Goal: Task Accomplishment & Management: Manage account settings

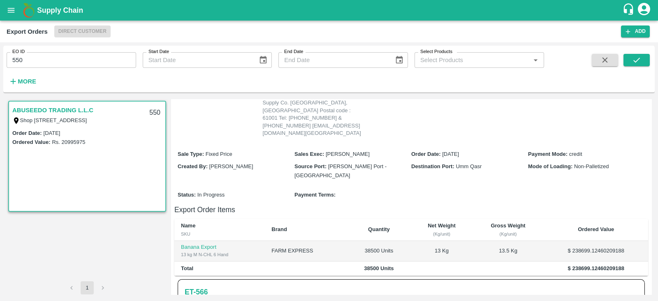
scroll to position [87, 0]
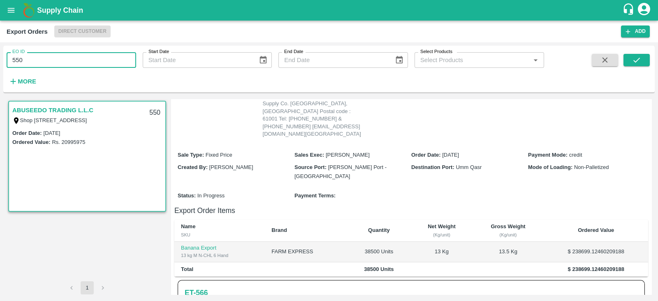
click at [86, 60] on input "550" at bounding box center [71, 60] width 129 height 16
type input "555"
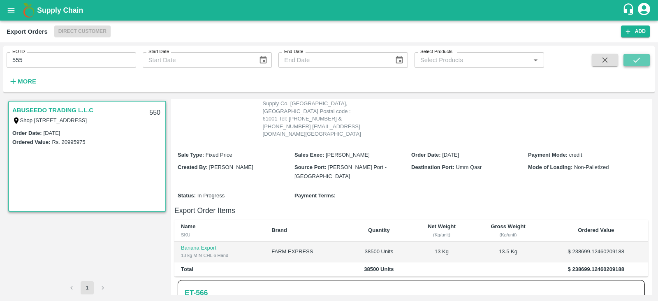
click at [644, 62] on button "submit" at bounding box center [636, 60] width 26 height 12
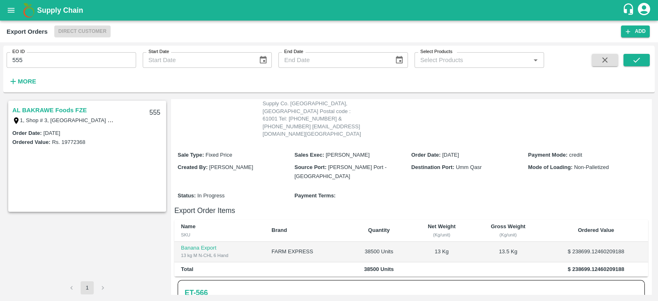
click at [66, 110] on link "AL BAKRAWE Foods FZE" at bounding box center [49, 110] width 74 height 11
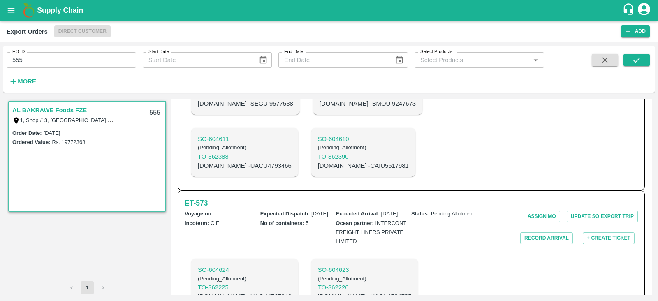
scroll to position [520, 0]
click at [330, 291] on p "[DOMAIN_NAME] - UACU4734735" at bounding box center [365, 295] width 94 height 9
copy p "UACU4734735"
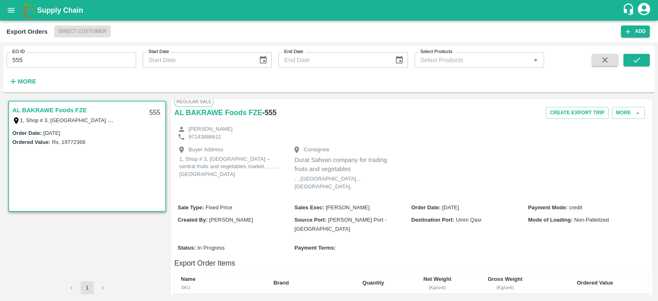
scroll to position [0, 0]
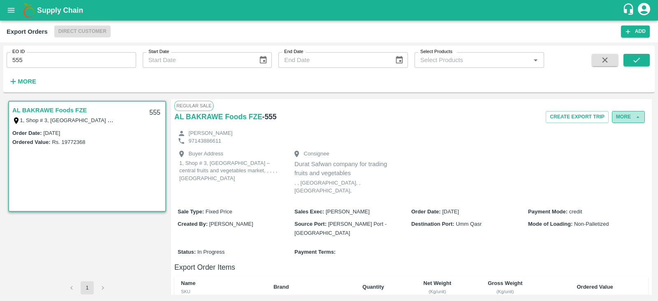
click at [637, 117] on icon "button" at bounding box center [637, 116] width 7 height 7
click at [634, 118] on icon "button" at bounding box center [637, 116] width 7 height 7
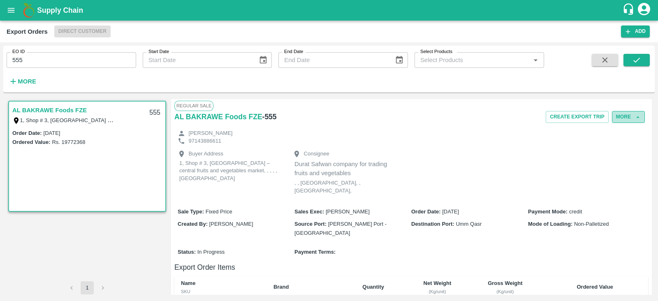
click at [637, 116] on icon "button" at bounding box center [637, 116] width 7 height 7
click at [626, 117] on button "More" at bounding box center [628, 117] width 33 height 12
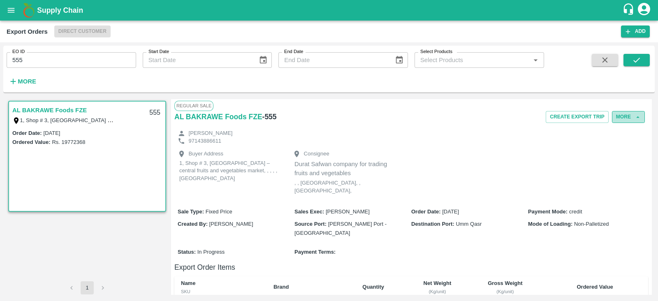
click at [626, 117] on button "More" at bounding box center [628, 117] width 33 height 12
click at [625, 152] on span "Edit" at bounding box center [629, 154] width 16 height 9
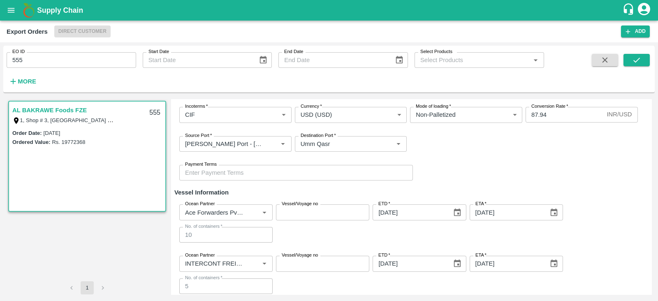
scroll to position [113, 0]
click at [255, 210] on icon "Clear" at bounding box center [254, 211] width 5 height 5
click at [222, 212] on input "Ocean Partner" at bounding box center [219, 211] width 75 height 11
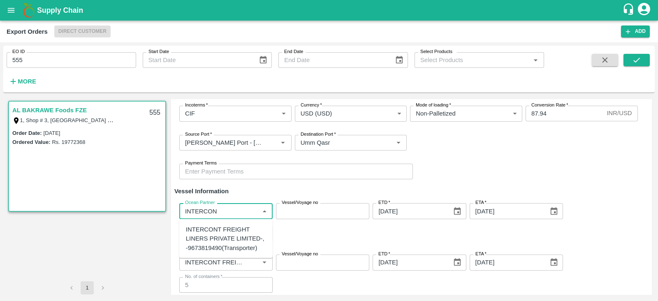
type input "INTERCONT"
click at [218, 226] on div "INTERCONT FREIGHT LINERS PRIVATE LIMITED-, -9673819490(Transporter)" at bounding box center [226, 239] width 80 height 28
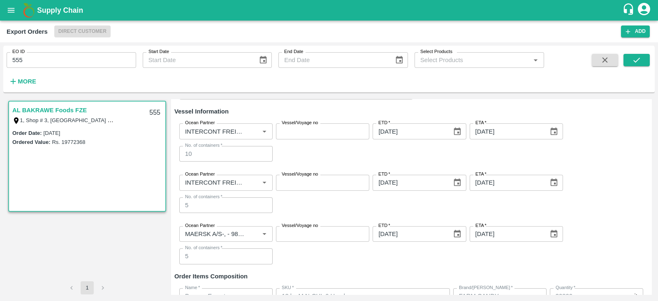
scroll to position [260, 0]
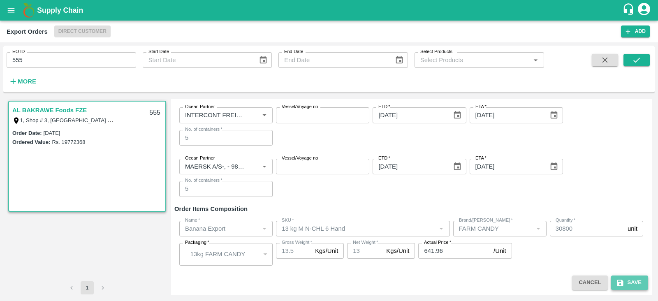
click at [626, 284] on button "Save" at bounding box center [629, 282] width 37 height 14
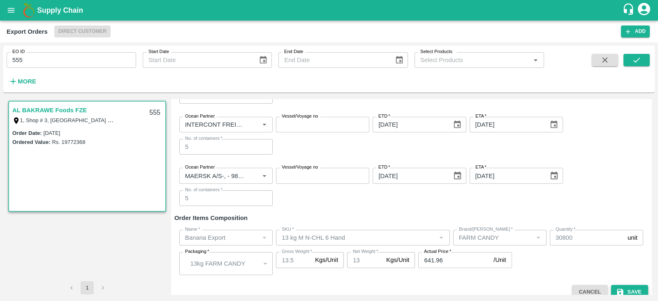
scroll to position [269, 0]
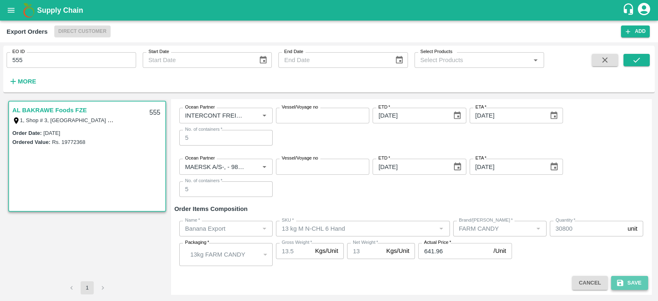
click at [629, 280] on button "Save" at bounding box center [629, 283] width 37 height 14
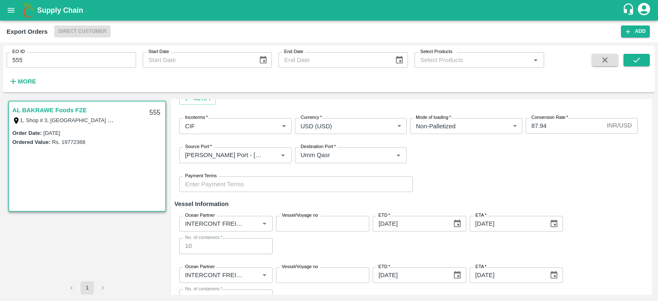
scroll to position [117, 0]
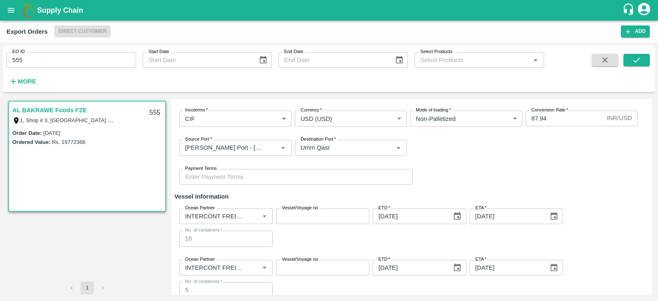
click at [33, 108] on link "AL BAKRAWE Foods FZE" at bounding box center [49, 110] width 74 height 11
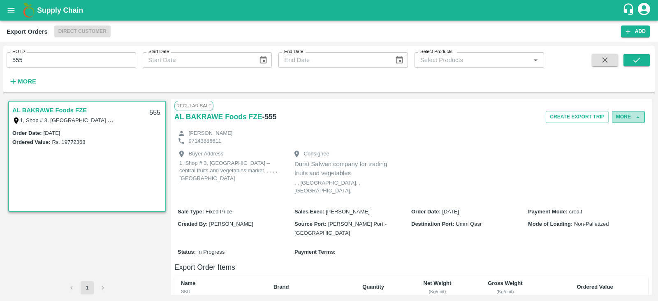
click at [625, 114] on button "More" at bounding box center [628, 117] width 33 height 12
click at [626, 149] on div "Edit" at bounding box center [617, 154] width 52 height 19
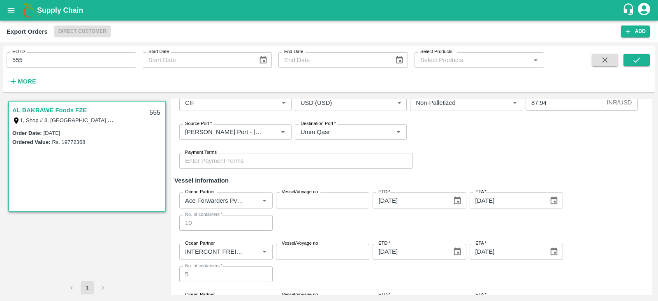
scroll to position [122, 0]
